Goal: Information Seeking & Learning: Find specific fact

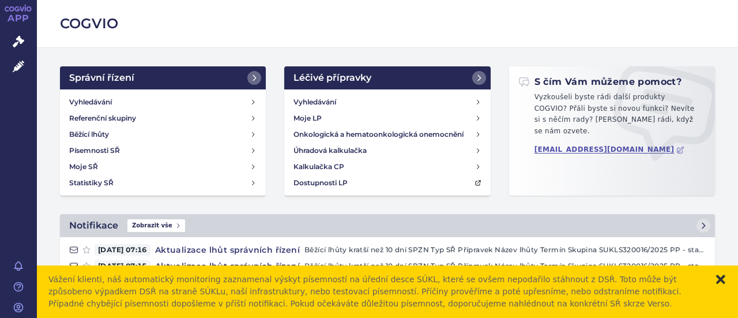
click at [720, 277] on button "zavřít" at bounding box center [721, 279] width 12 height 12
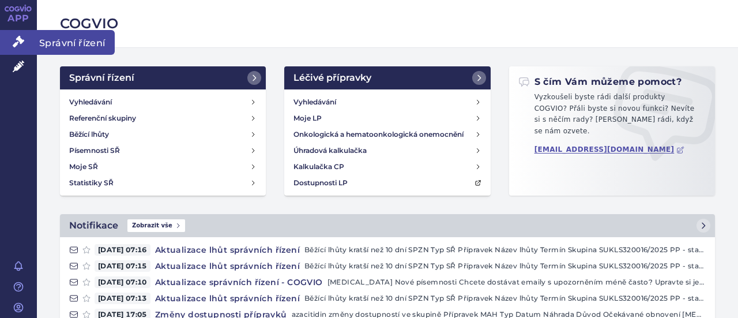
click at [16, 39] on icon at bounding box center [19, 42] width 12 height 12
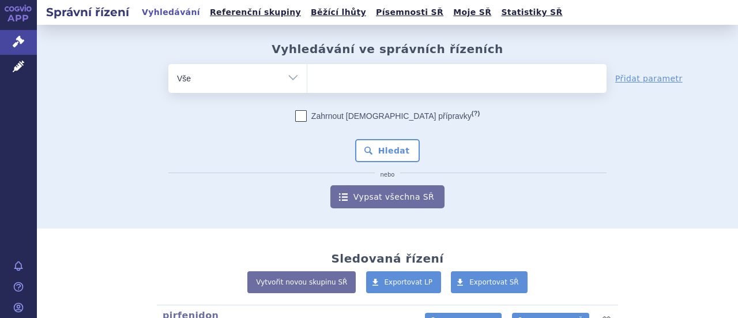
click at [289, 81] on select "Vše Spisová značka Typ SŘ Přípravek/SUKL kód Účastník/Držitel" at bounding box center [237, 77] width 138 height 26
select select "filter-atc-group"
click at [168, 64] on select "Vše Spisová značka Typ SŘ Přípravek/SUKL kód Účastník/Držitel" at bounding box center [237, 77] width 138 height 26
click at [330, 79] on ul at bounding box center [456, 76] width 299 height 24
click at [307, 79] on select at bounding box center [307, 77] width 1 height 29
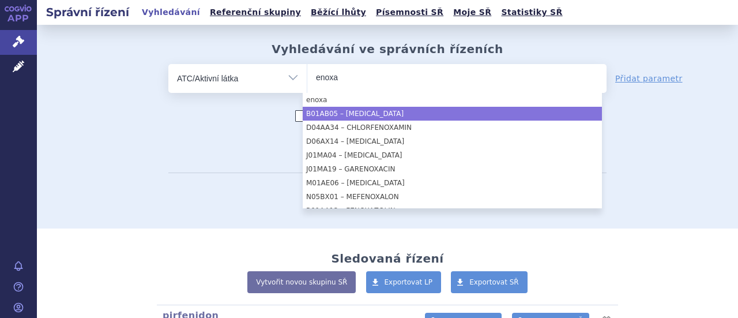
type input "enoxa"
select select "B01AB05"
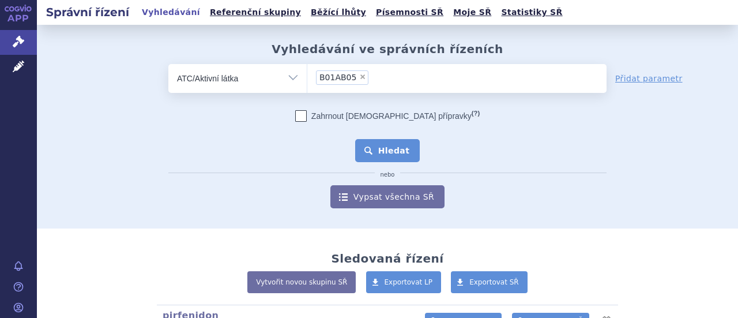
click at [382, 152] on button "Hledat" at bounding box center [387, 150] width 65 height 23
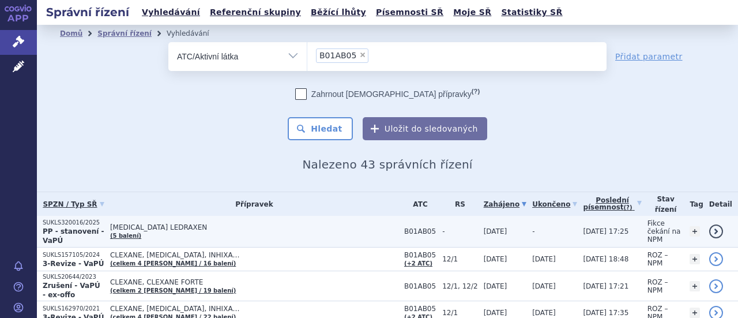
click at [203, 223] on span "ENOXAPARIN SODIUM LEDRAXEN" at bounding box center [254, 227] width 288 height 8
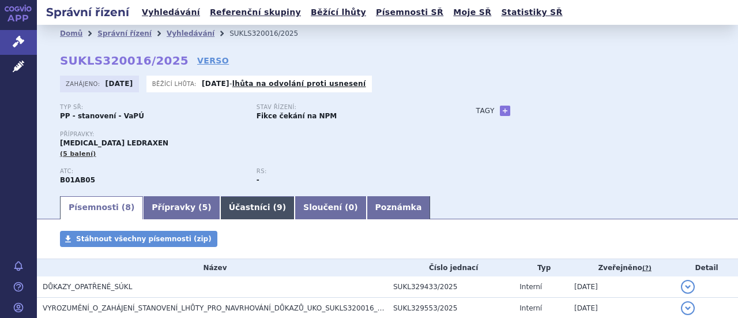
click at [225, 207] on link "Účastníci ( 9 )" at bounding box center [257, 207] width 74 height 23
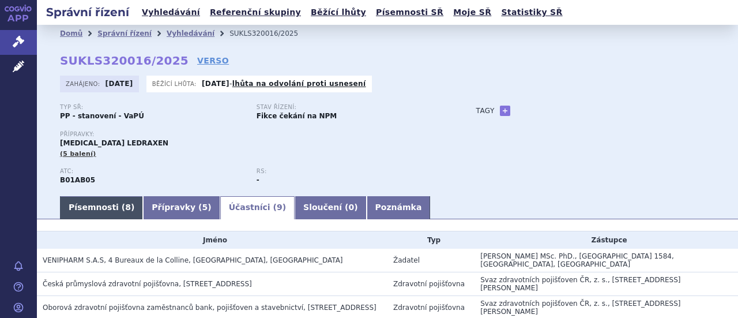
click at [96, 214] on link "Písemnosti ( 8 )" at bounding box center [101, 207] width 83 height 23
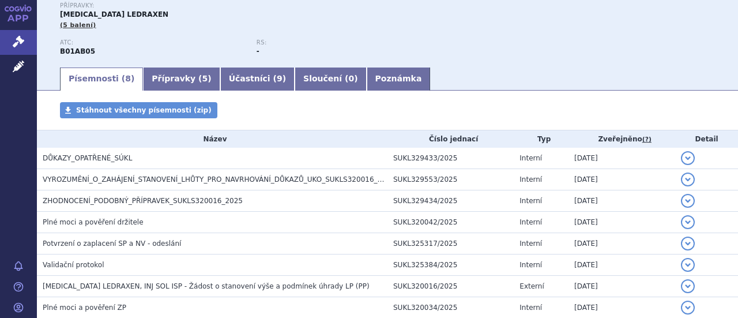
scroll to position [131, 0]
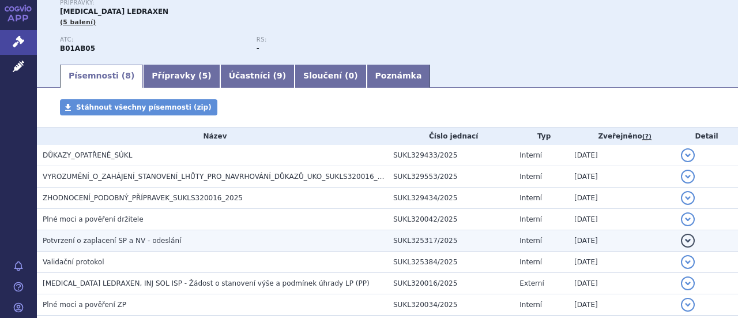
click at [115, 240] on span "Potvrzení o zaplacení SP a NV - odeslání" at bounding box center [112, 240] width 138 height 8
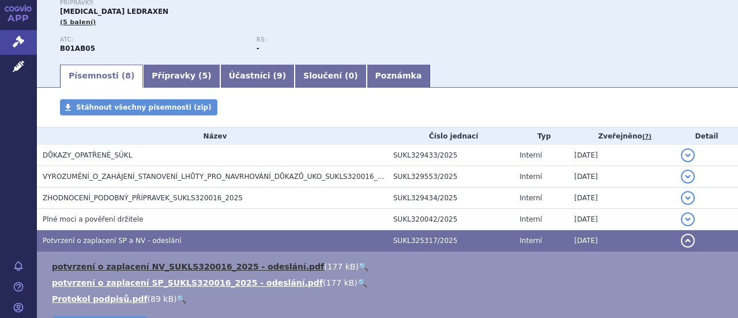
click at [156, 268] on link "potvrzení o zaplacení NV_SUKLS320016_2025 - odeslání.pdf" at bounding box center [188, 266] width 272 height 9
click at [187, 267] on link "potvrzení o zaplacení NV_SUKLS320016_2025 - odeslání.pdf" at bounding box center [188, 266] width 272 height 9
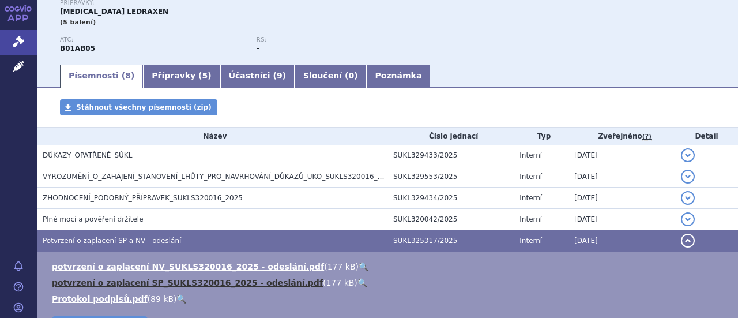
click at [132, 281] on link "potvrzení o zaplacení SP_SUKLS320016_2025 - odeslání.pdf" at bounding box center [187, 282] width 271 height 9
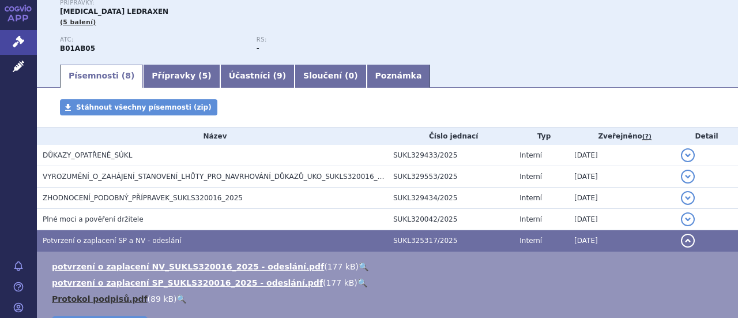
click at [105, 297] on link "Protokol podpisů.pdf" at bounding box center [100, 298] width 96 height 9
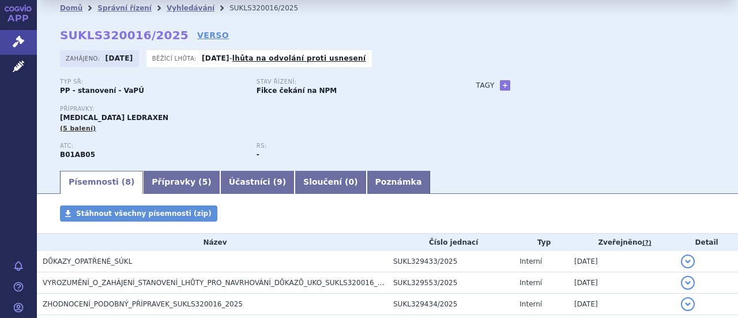
scroll to position [0, 0]
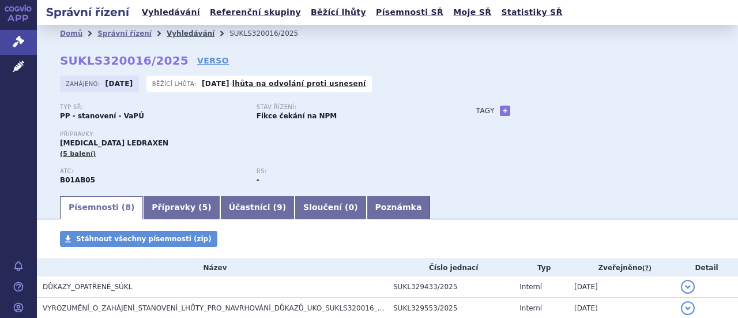
click at [177, 36] on link "Vyhledávání" at bounding box center [191, 33] width 48 height 8
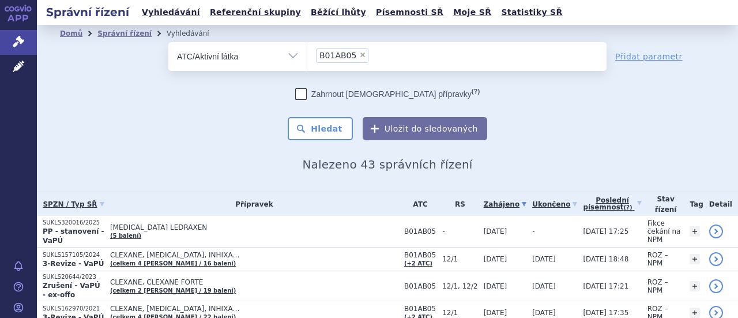
click at [359, 52] on span "×" at bounding box center [362, 54] width 7 height 7
click at [307, 52] on select "B01AB05" at bounding box center [307, 55] width 1 height 29
select select
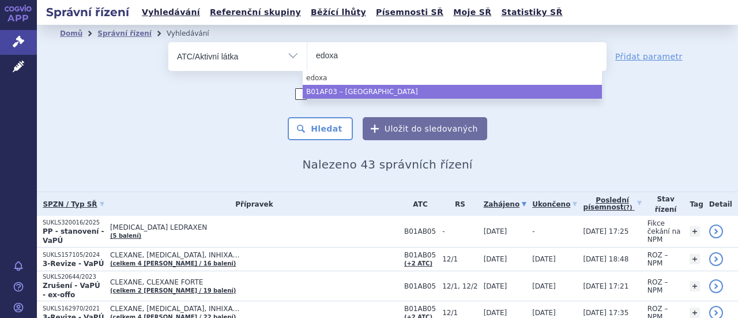
type input "edoxa"
select select "B01AF03"
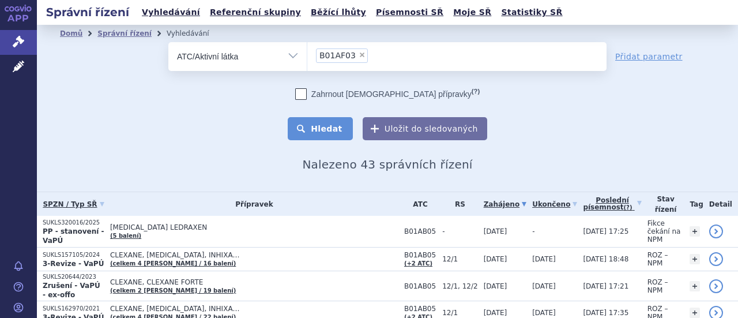
click at [320, 128] on button "Hledat" at bounding box center [320, 128] width 65 height 23
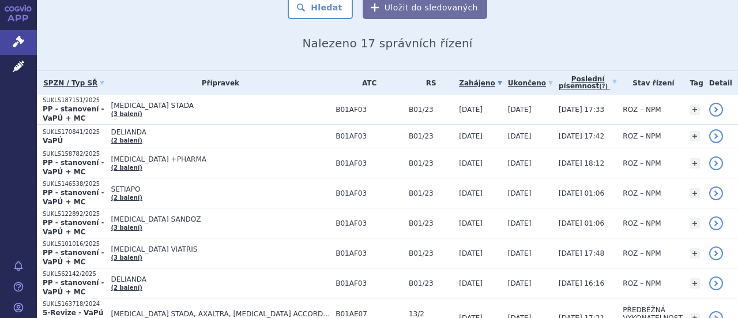
scroll to position [120, 0]
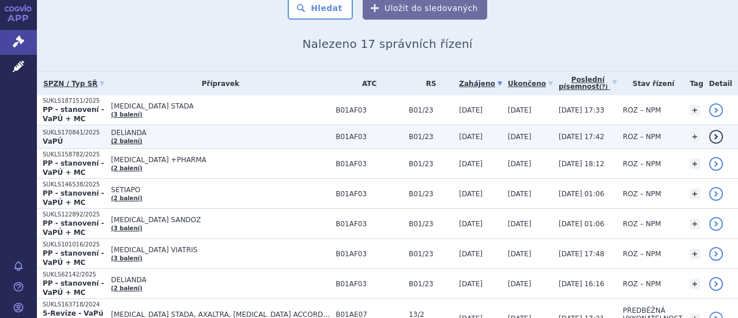
click at [144, 129] on span "DELIANDA" at bounding box center [220, 133] width 219 height 8
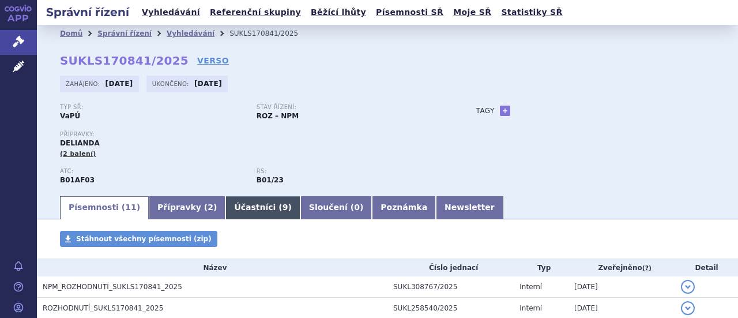
click at [233, 209] on link "Účastníci ( 9 )" at bounding box center [262, 207] width 74 height 23
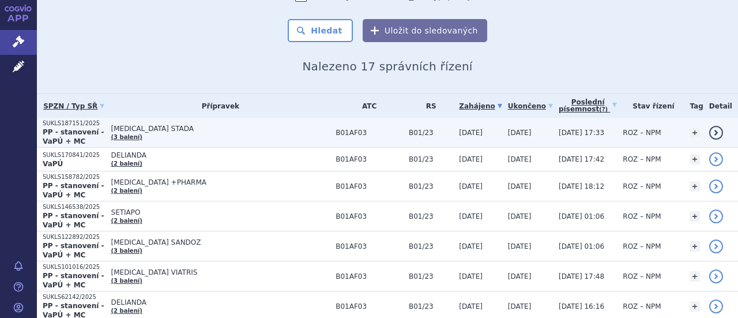
scroll to position [97, 0]
